Goal: Task Accomplishment & Management: Complete application form

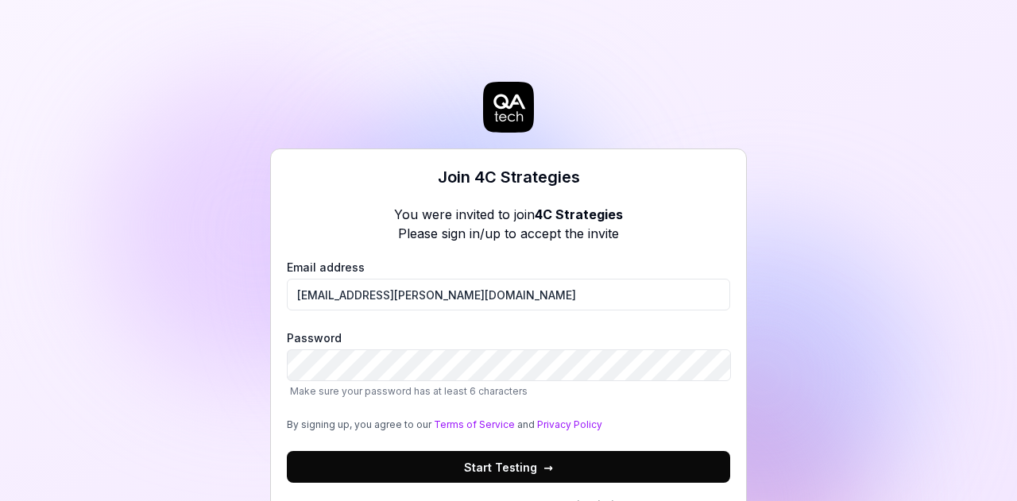
click at [287, 451] on button "Start Testing →" at bounding box center [508, 467] width 443 height 32
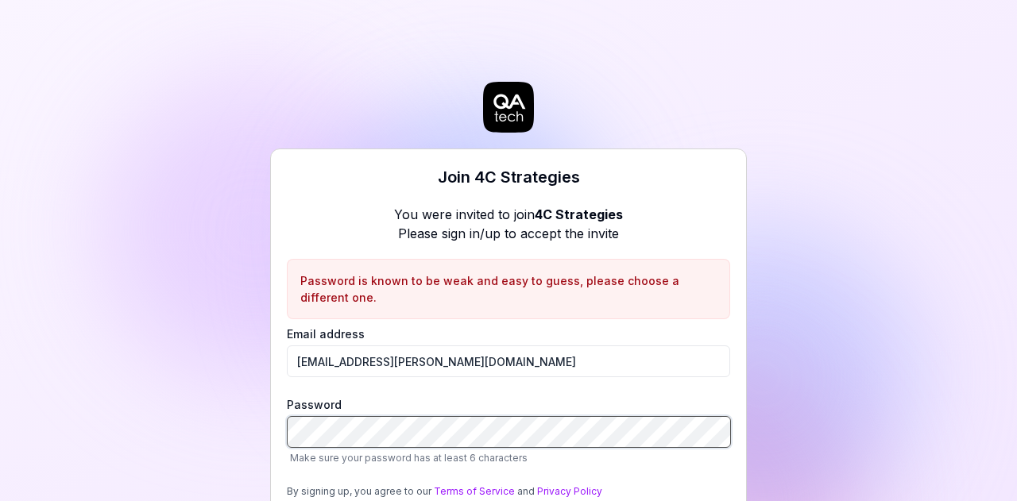
click at [236, 419] on div "Join 4C Strategies You were invited to join 4C Strategies Please sign in/up to …" at bounding box center [508, 250] width 1017 height 501
click at [266, 430] on div "Join 4C Strategies You were invited to join 4C Strategies Please sign in/up to …" at bounding box center [508, 250] width 1017 height 501
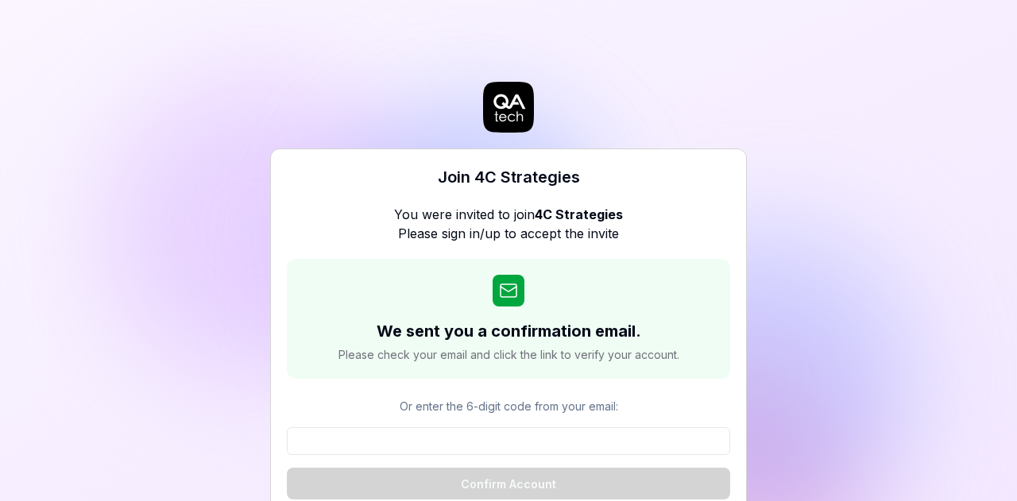
click at [429, 407] on p "Or enter the 6-digit code from your email:" at bounding box center [508, 406] width 443 height 17
click at [445, 436] on input at bounding box center [508, 441] width 443 height 28
paste input "898779"
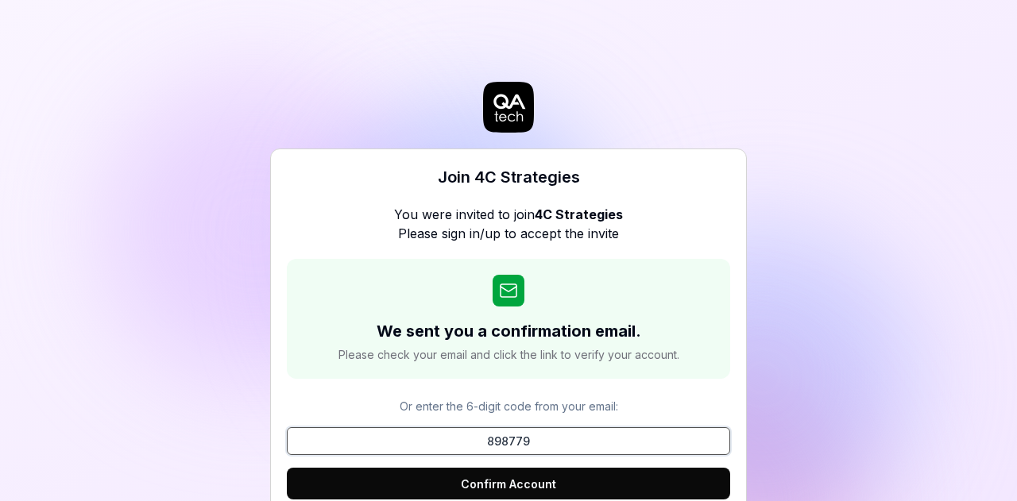
type input "898779"
click at [501, 480] on button "Confirm Account" at bounding box center [508, 484] width 443 height 32
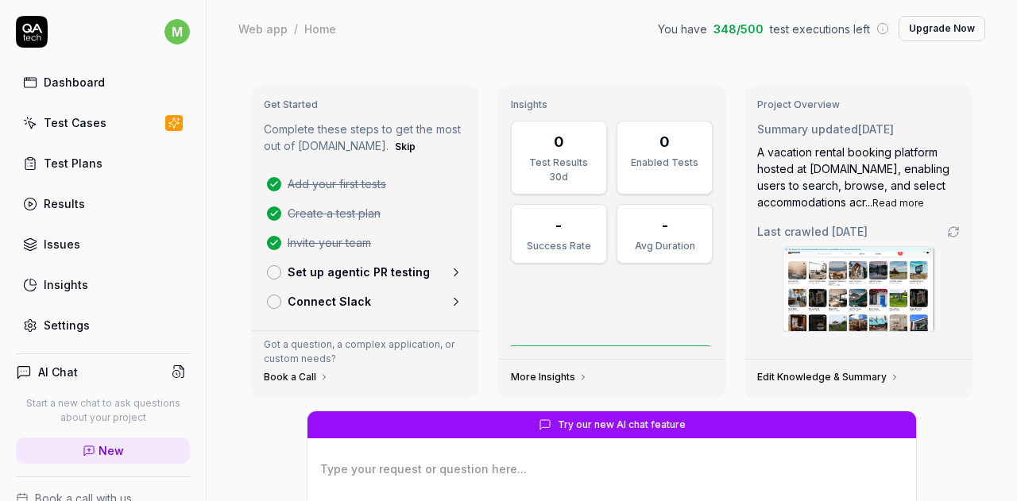
type textarea "*"
click at [101, 123] on div "Test Cases" at bounding box center [75, 122] width 63 height 17
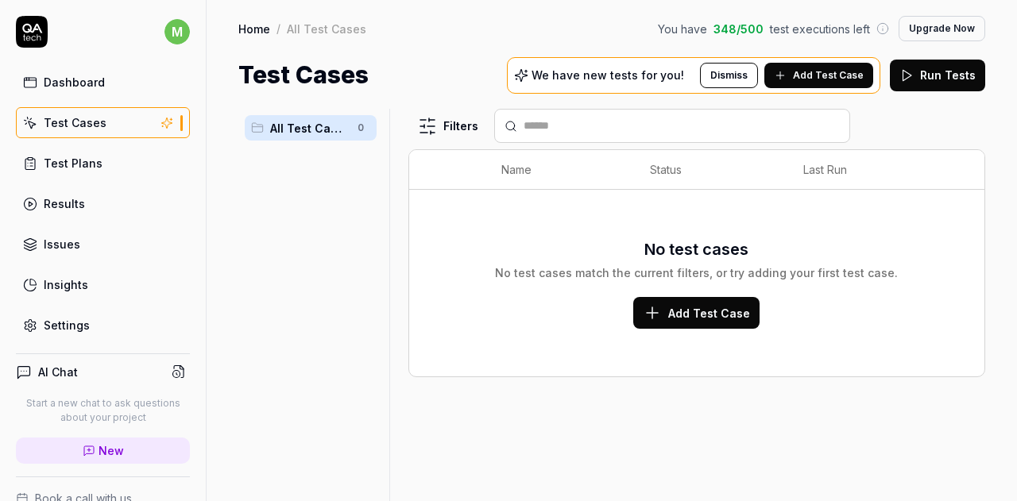
click at [74, 164] on div "Test Plans" at bounding box center [73, 163] width 59 height 17
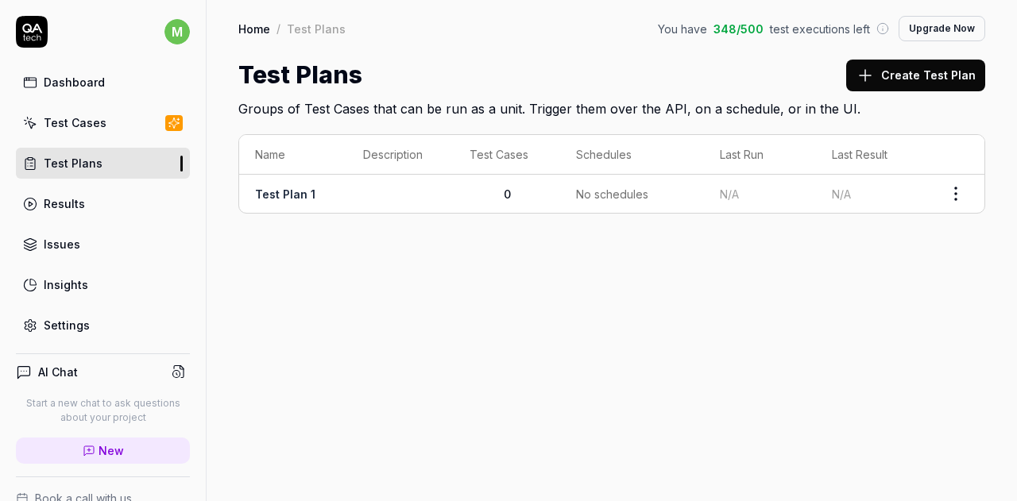
click at [102, 218] on div "Dashboard Test Cases Test Plans Results Issues Insights Settings" at bounding box center [103, 204] width 174 height 274
click at [98, 205] on link "Results" at bounding box center [103, 203] width 174 height 31
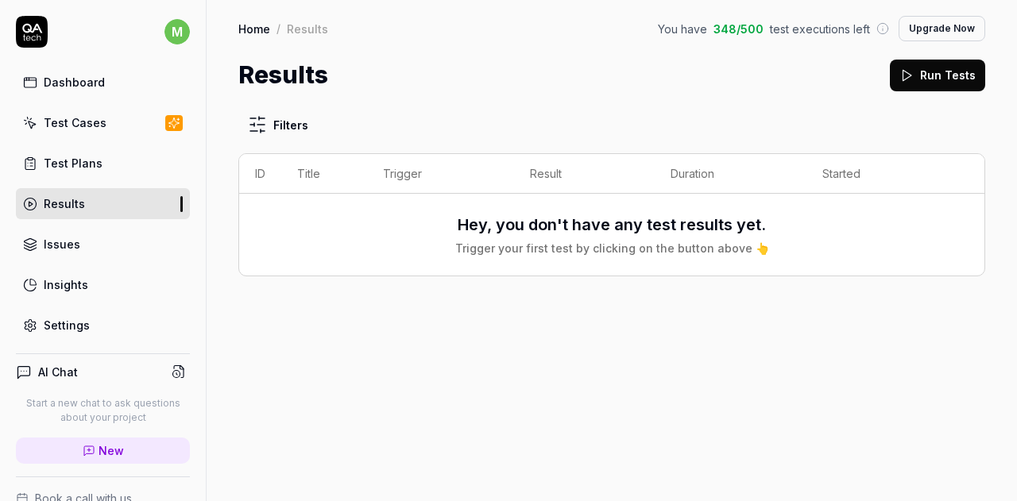
click at [94, 300] on div "Dashboard Test Cases Test Plans Results Issues Insights Settings" at bounding box center [103, 204] width 174 height 274
click at [286, 310] on div "Filters ID Title Trigger Result Duration Started Hey, you don't have any test r…" at bounding box center [612, 297] width 810 height 408
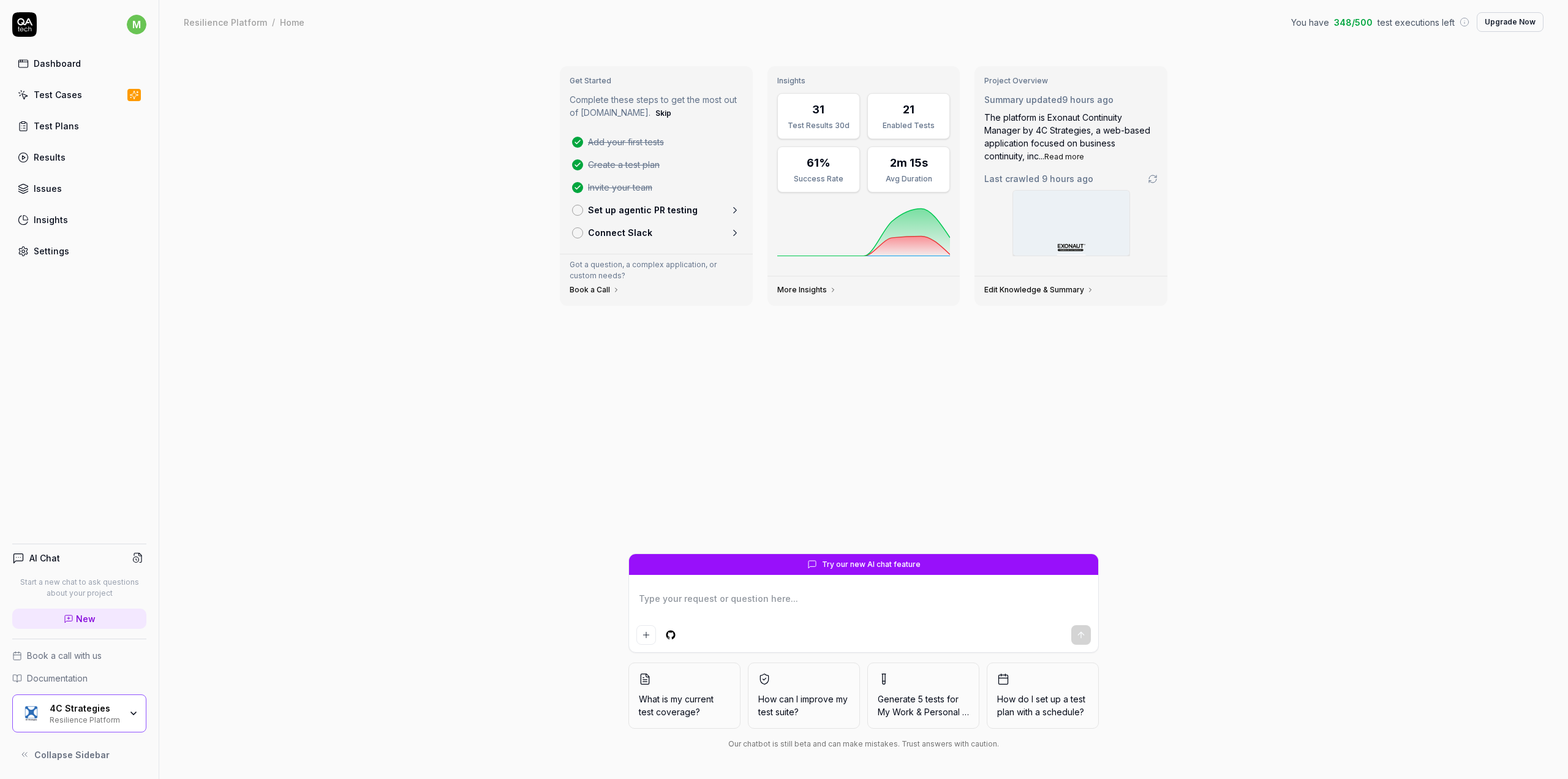
click at [826, 116] on div "31" at bounding box center [819, 109] width 67 height 16
click at [1065, 153] on button "Read more" at bounding box center [1065, 157] width 40 height 11
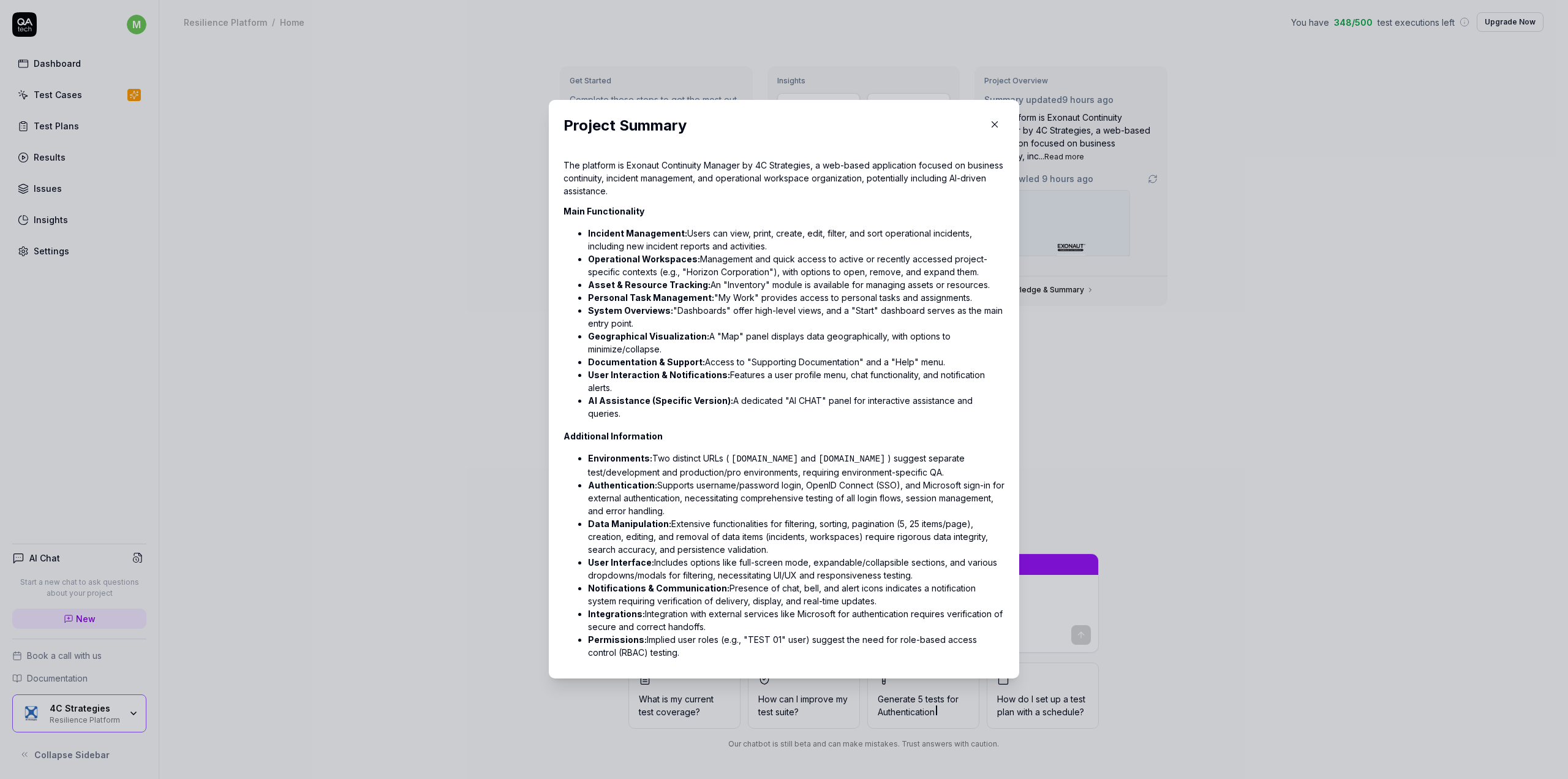
click at [994, 125] on icon "button" at bounding box center [994, 124] width 11 height 11
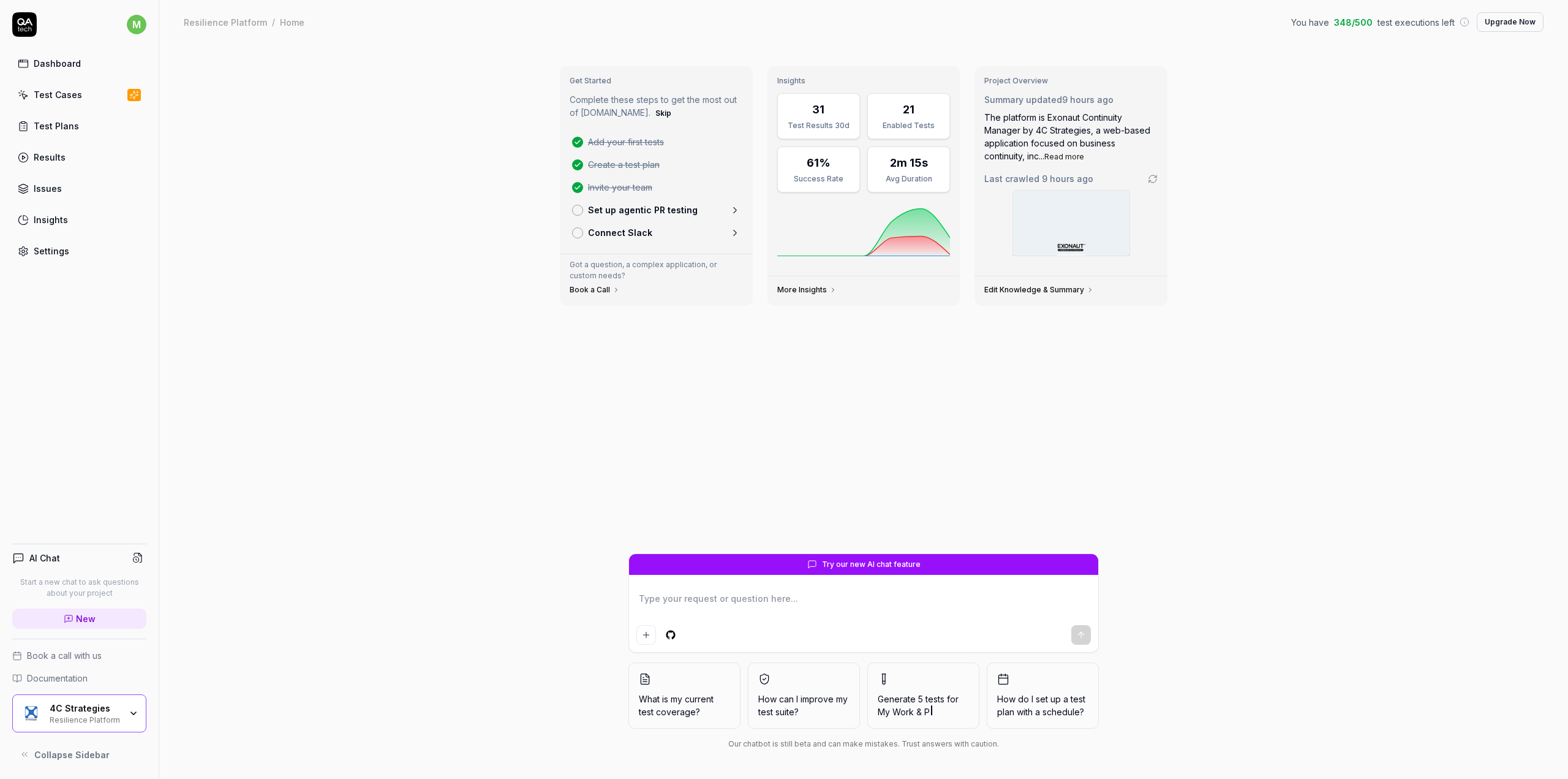
type textarea "*"
